Goal: Browse casually

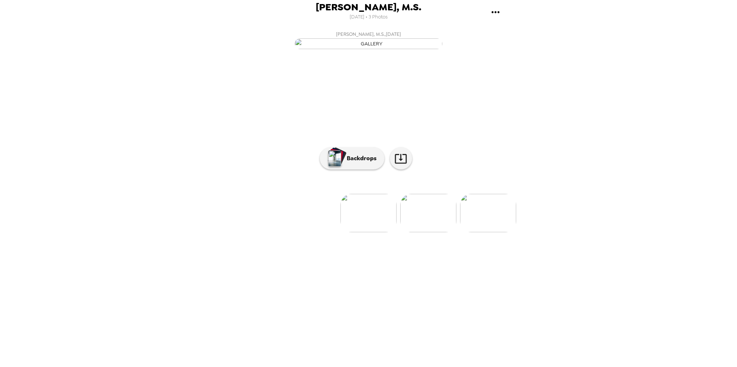
click at [494, 232] on img at bounding box center [488, 213] width 56 height 38
click at [238, 232] on img at bounding box center [250, 213] width 56 height 38
click at [345, 163] on p "Backdrops" at bounding box center [360, 158] width 34 height 9
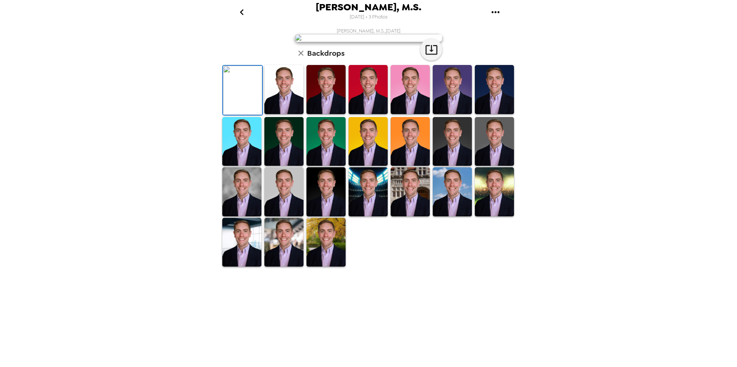
scroll to position [102, 0]
click at [272, 216] on img at bounding box center [283, 191] width 39 height 49
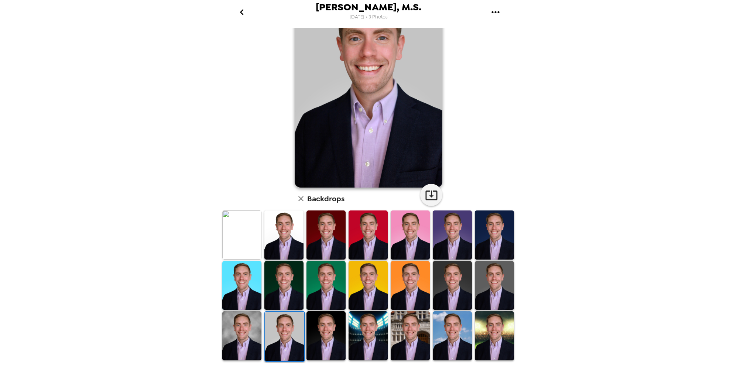
scroll to position [65, 0]
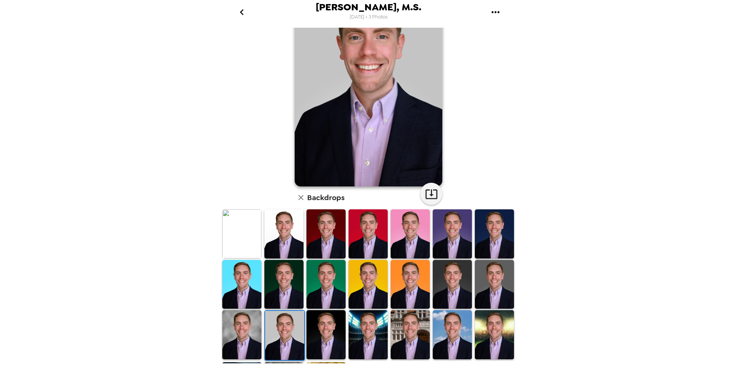
click at [362, 295] on img at bounding box center [367, 284] width 39 height 49
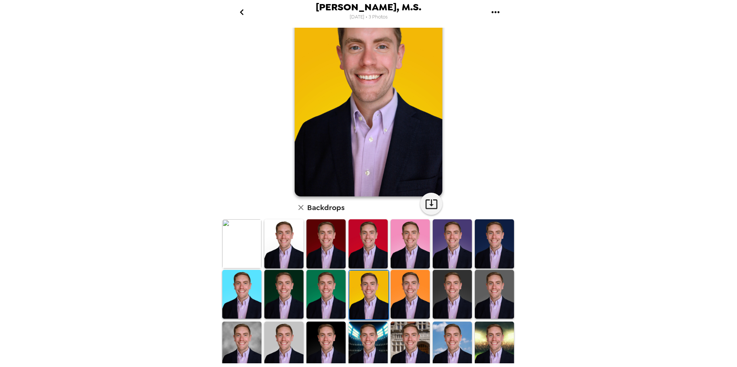
scroll to position [56, 0]
drag, startPoint x: 328, startPoint y: 293, endPoint x: 342, endPoint y: 265, distance: 30.5
click at [328, 293] on img at bounding box center [325, 293] width 39 height 49
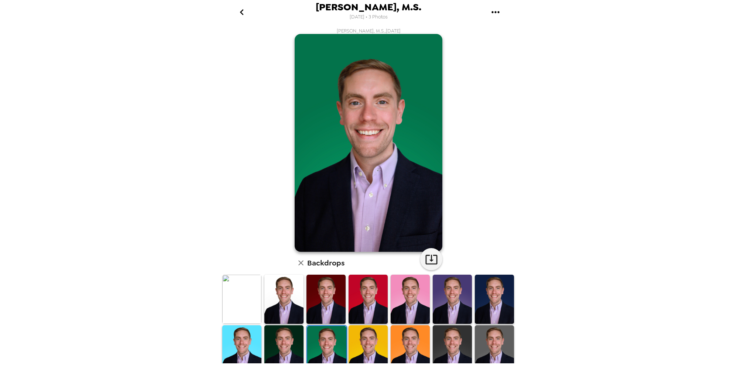
scroll to position [114, 0]
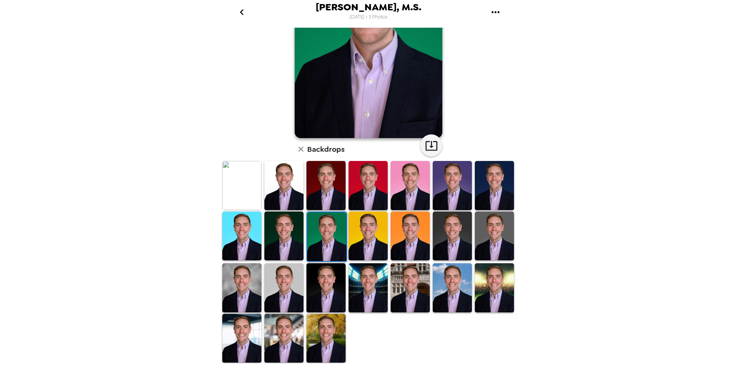
click at [281, 280] on img at bounding box center [283, 287] width 39 height 49
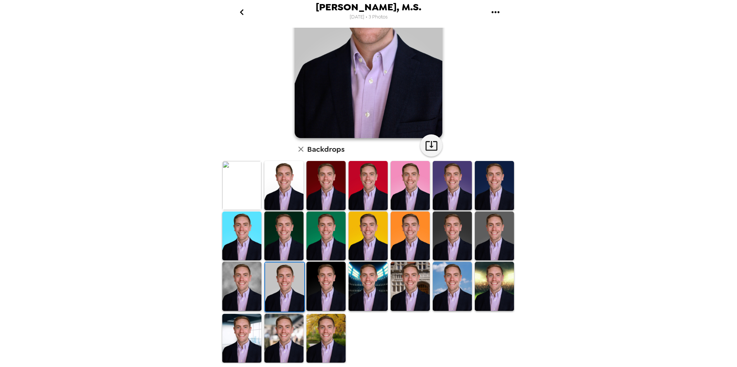
drag, startPoint x: 242, startPoint y: 279, endPoint x: 271, endPoint y: 269, distance: 30.8
click at [242, 279] on img at bounding box center [241, 286] width 39 height 49
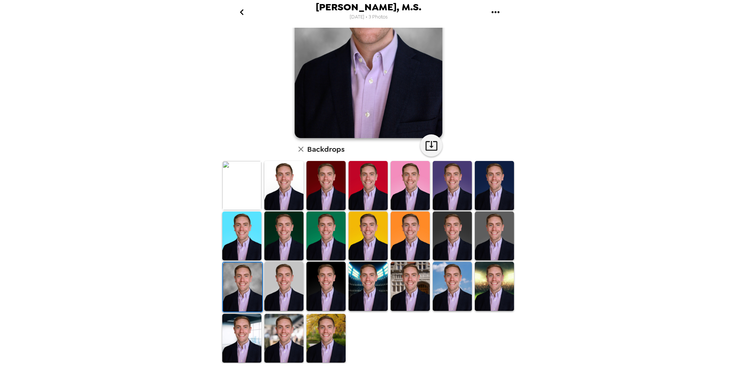
click at [286, 287] on img at bounding box center [283, 286] width 39 height 49
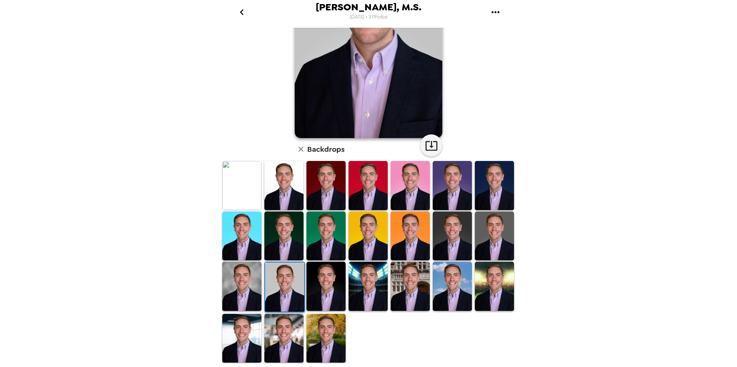
scroll to position [0, 0]
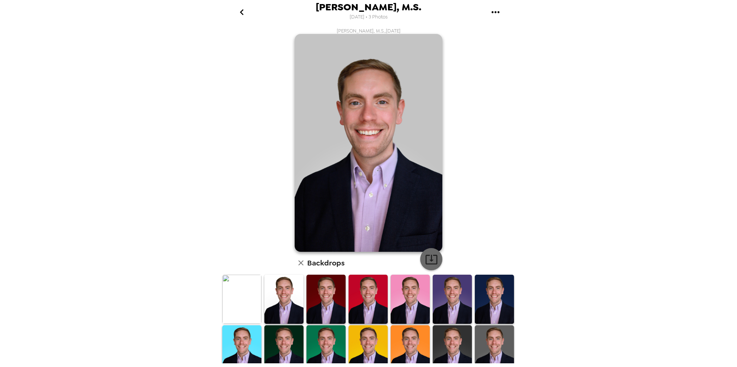
click at [433, 258] on icon "button" at bounding box center [431, 259] width 13 height 13
